Goal: Task Accomplishment & Management: Use online tool/utility

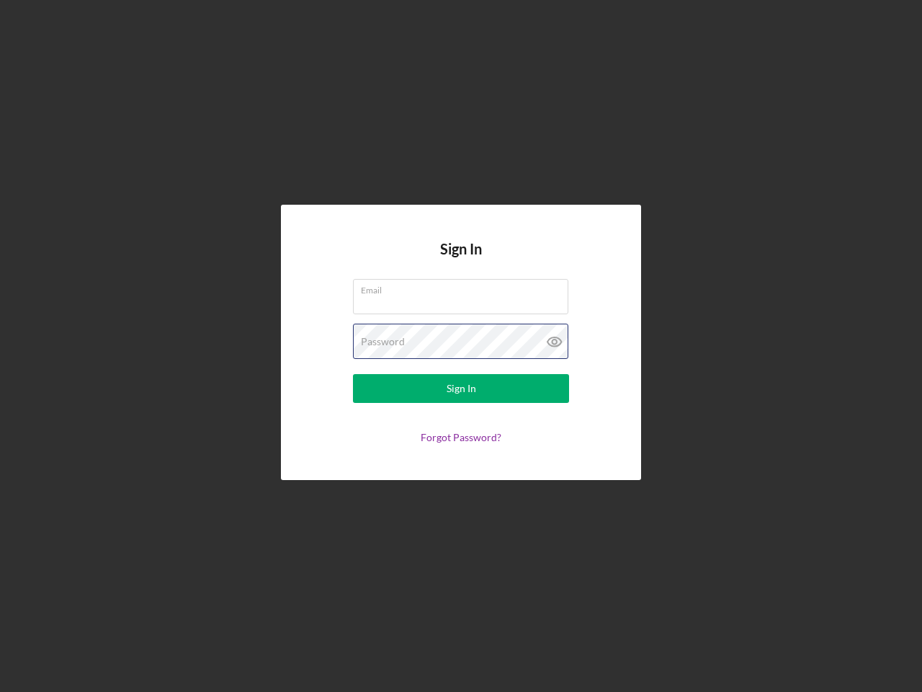
click at [461, 346] on div "Password" at bounding box center [461, 342] width 216 height 36
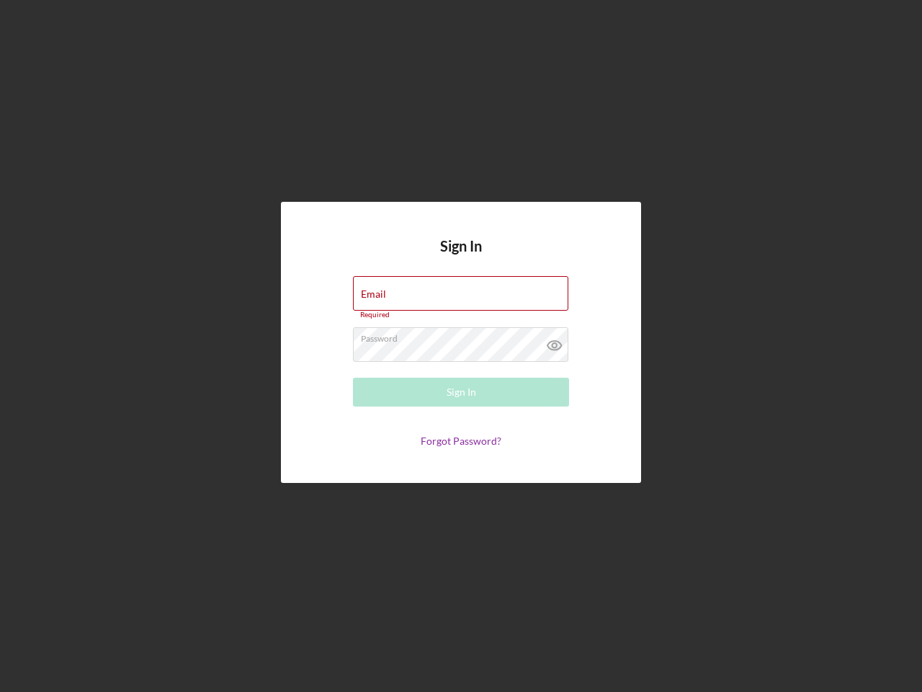
click at [555, 342] on icon at bounding box center [555, 345] width 36 height 36
